Goal: Navigation & Orientation: Find specific page/section

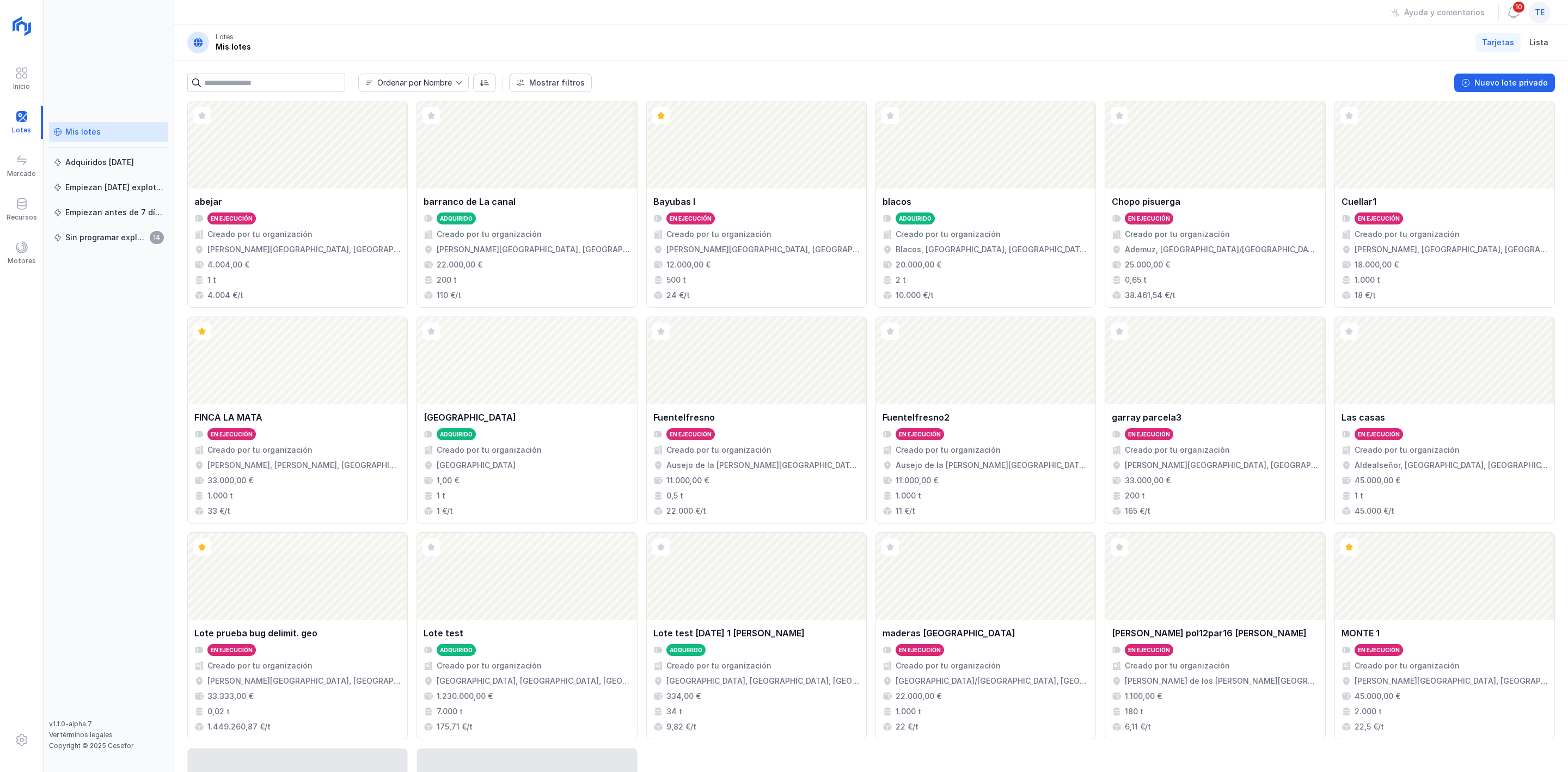
click at [1539, 12] on span "te" at bounding box center [1540, 12] width 10 height 11
click at [1476, 142] on button "Cerrar sesión" at bounding box center [1440, 140] width 200 height 18
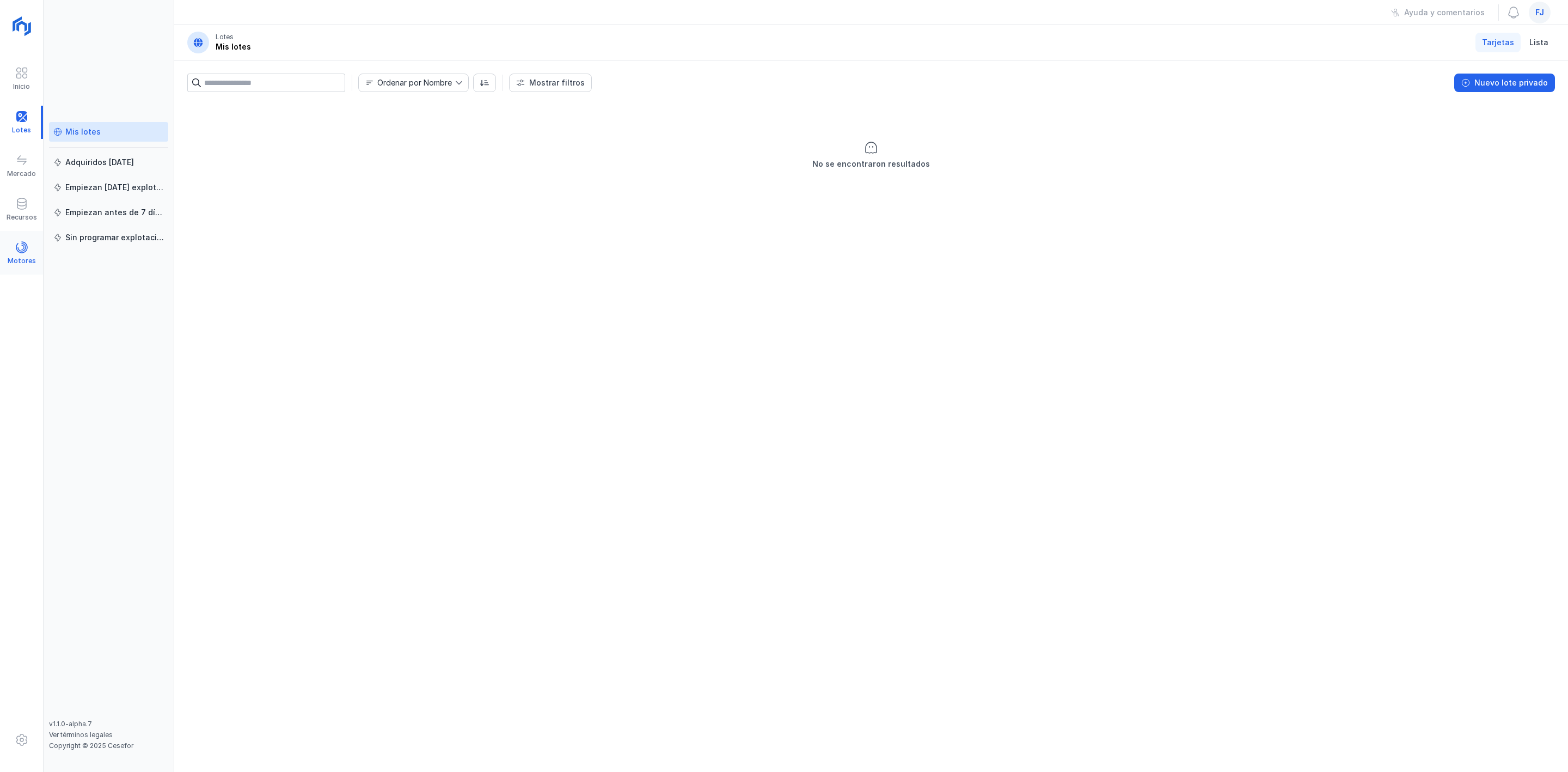
click at [30, 241] on div "Motores" at bounding box center [21, 253] width 43 height 33
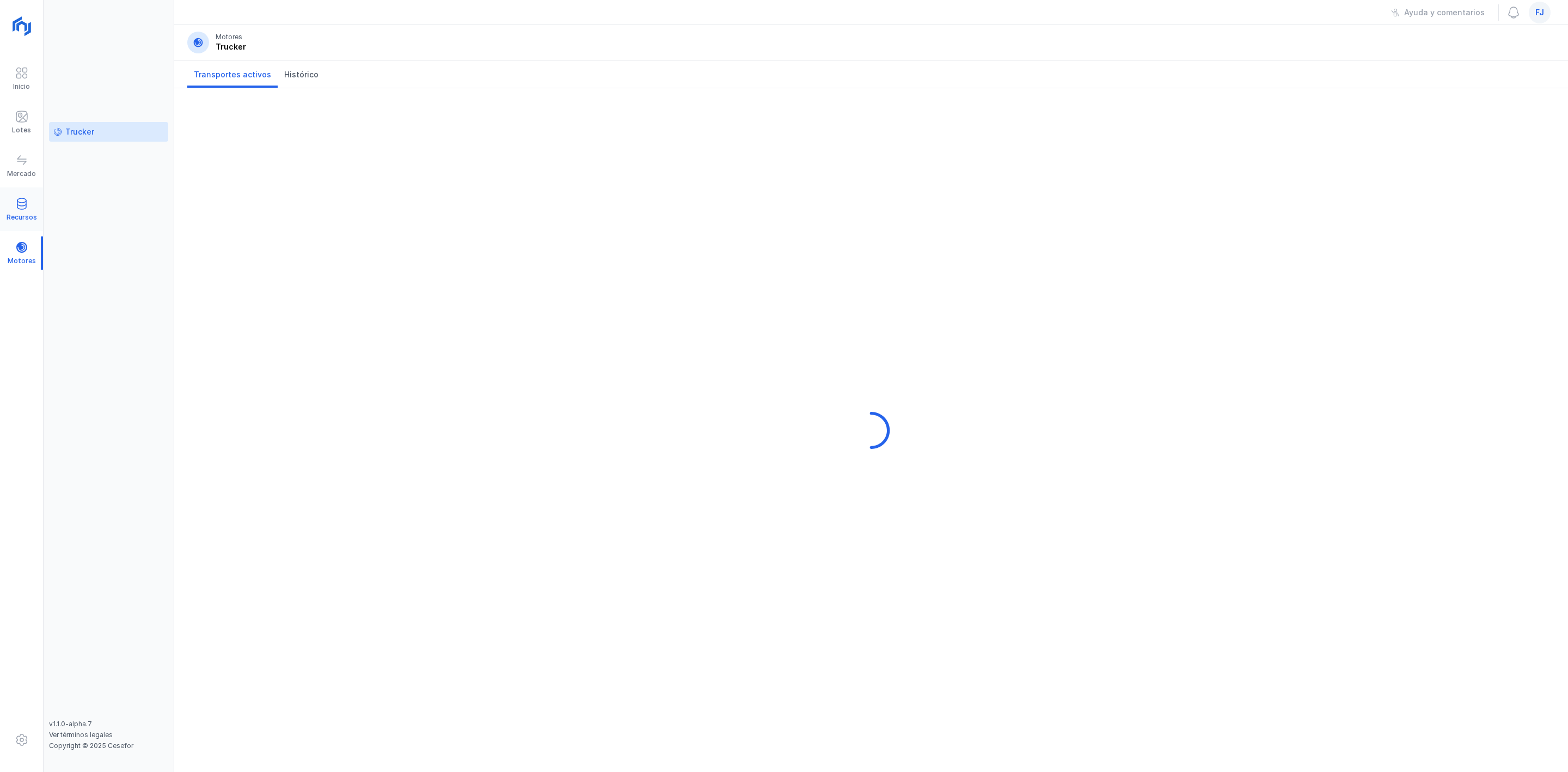
click at [36, 212] on div "Recursos" at bounding box center [21, 210] width 43 height 33
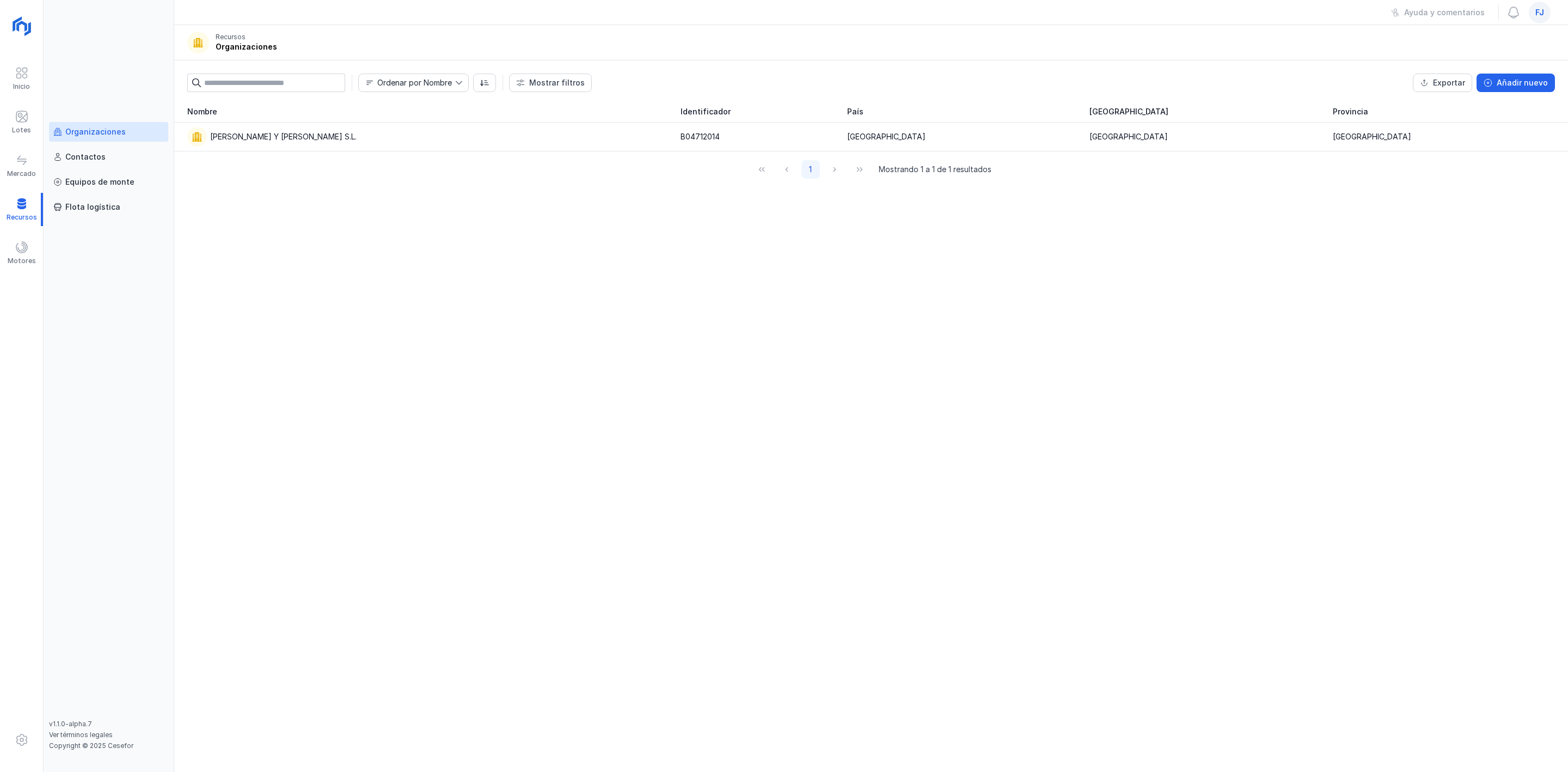
click at [1539, 12] on span "fj" at bounding box center [1539, 12] width 9 height 11
click at [1454, 144] on div "Cerrar sesión" at bounding box center [1440, 140] width 51 height 11
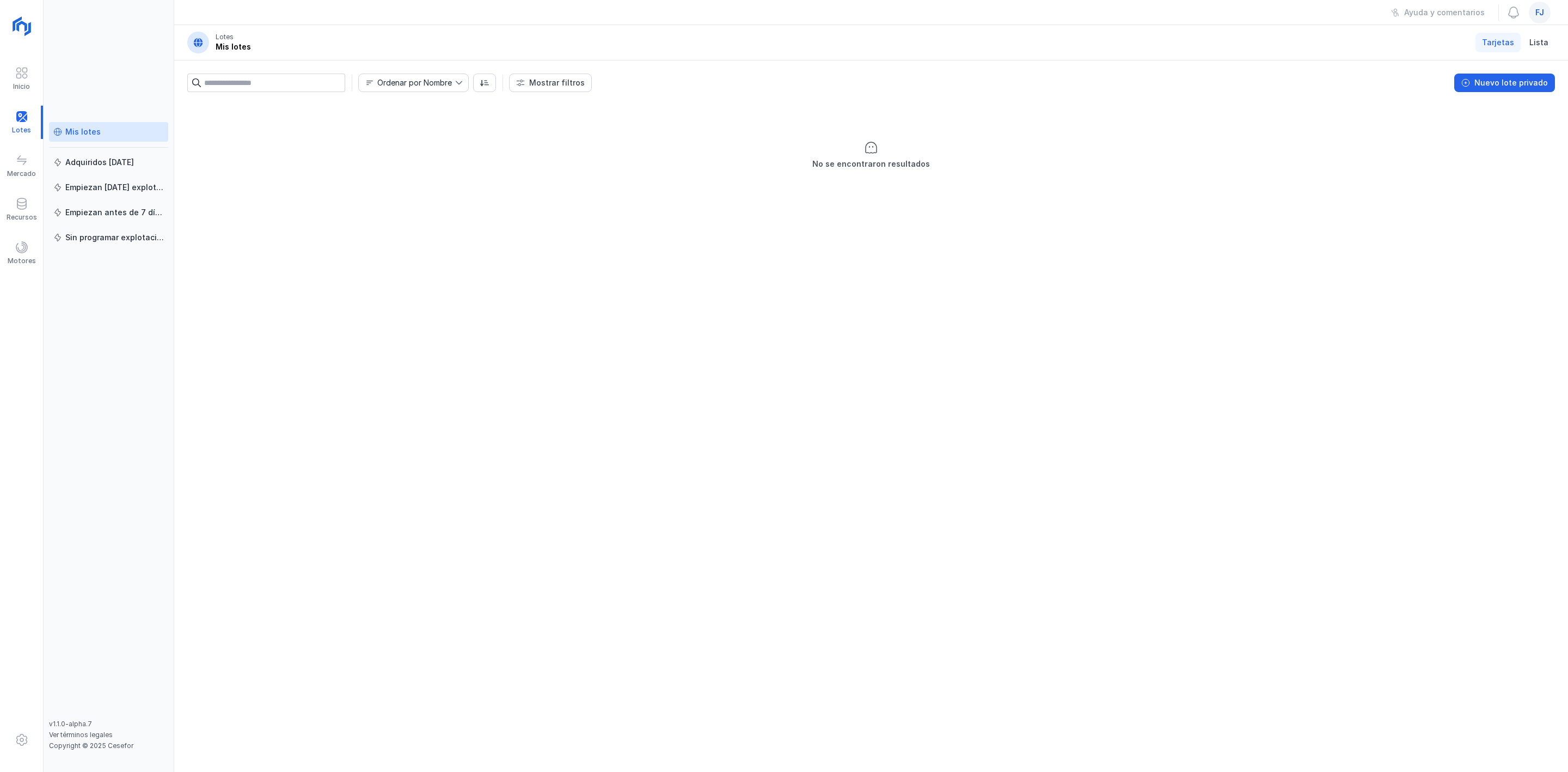
click at [1536, 18] on div "fj" at bounding box center [1540, 13] width 22 height 22
click at [1495, 143] on button "Cerrar sesión" at bounding box center [1440, 140] width 200 height 18
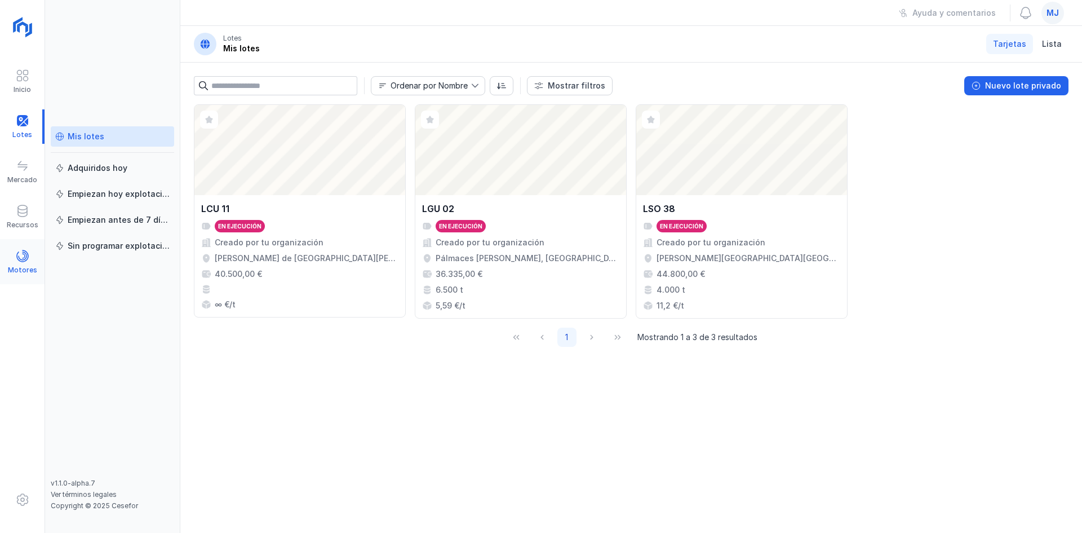
click at [20, 247] on div "Motores" at bounding box center [22, 262] width 45 height 34
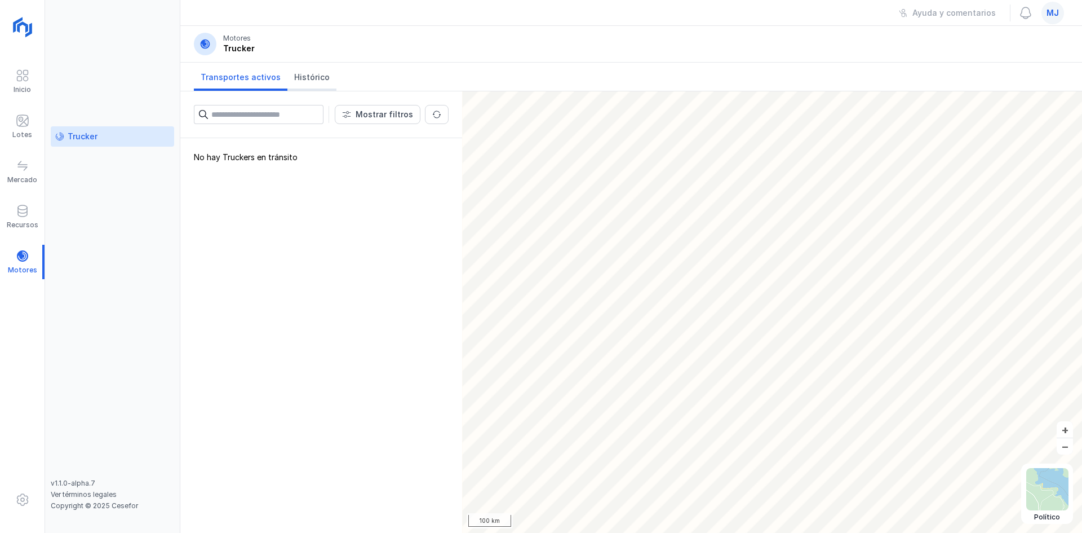
click at [313, 79] on span "Histórico" at bounding box center [312, 77] width 36 height 11
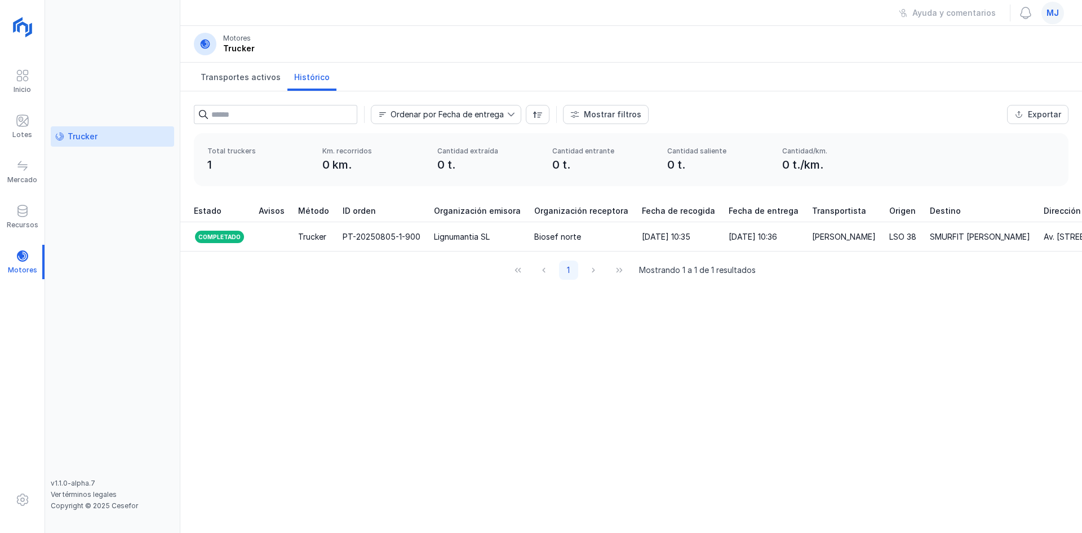
click at [1047, 19] on div "mj" at bounding box center [1053, 13] width 23 height 23
click at [974, 149] on div "Cerrar sesión" at bounding box center [950, 145] width 53 height 11
